Goal: Register for event/course

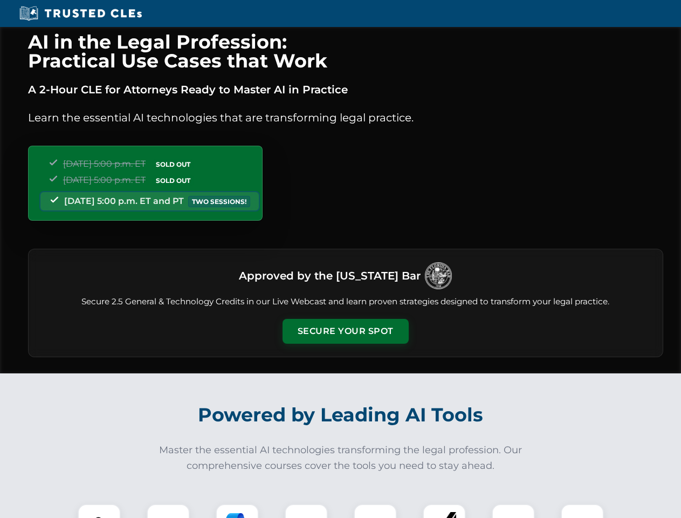
click at [345, 331] on button "Secure Your Spot" at bounding box center [346, 331] width 126 height 25
click at [99, 511] on img at bounding box center [99, 525] width 31 height 31
click at [168, 511] on div at bounding box center [168, 525] width 43 height 43
